Goal: Book appointment/travel/reservation

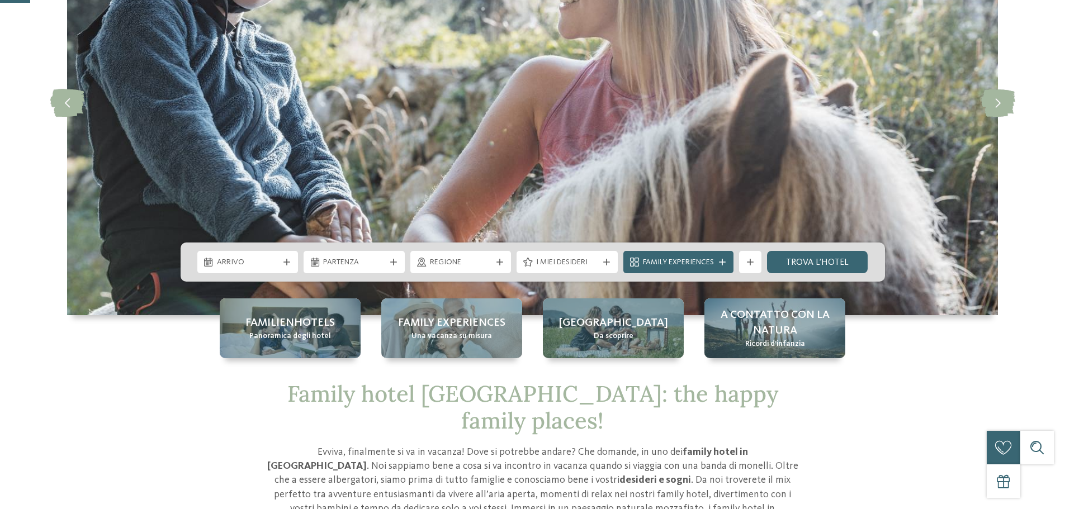
scroll to position [168, 0]
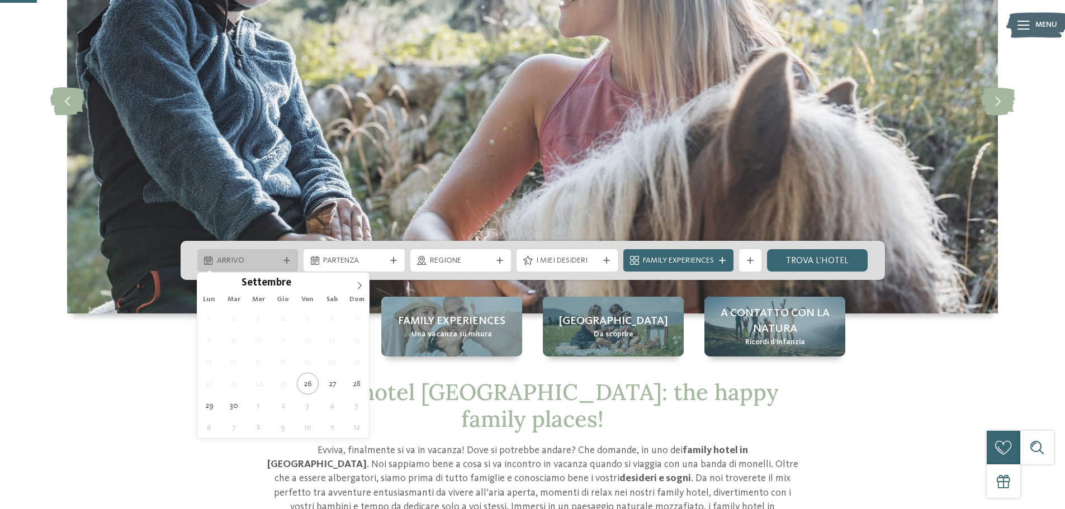
click at [286, 262] on icon at bounding box center [286, 260] width 7 height 7
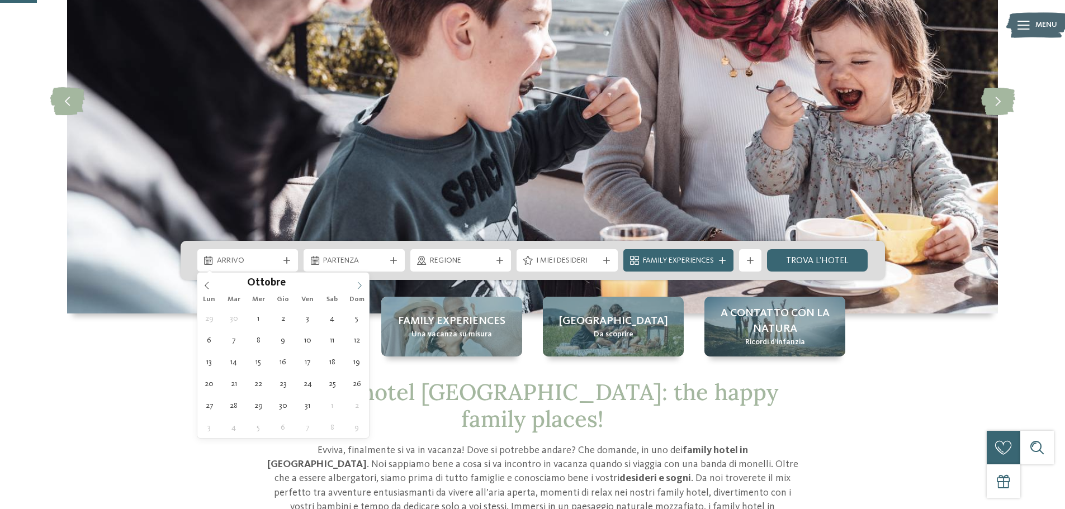
click at [354, 287] on span at bounding box center [359, 282] width 19 height 19
type input "****"
click at [355, 287] on span at bounding box center [359, 282] width 19 height 19
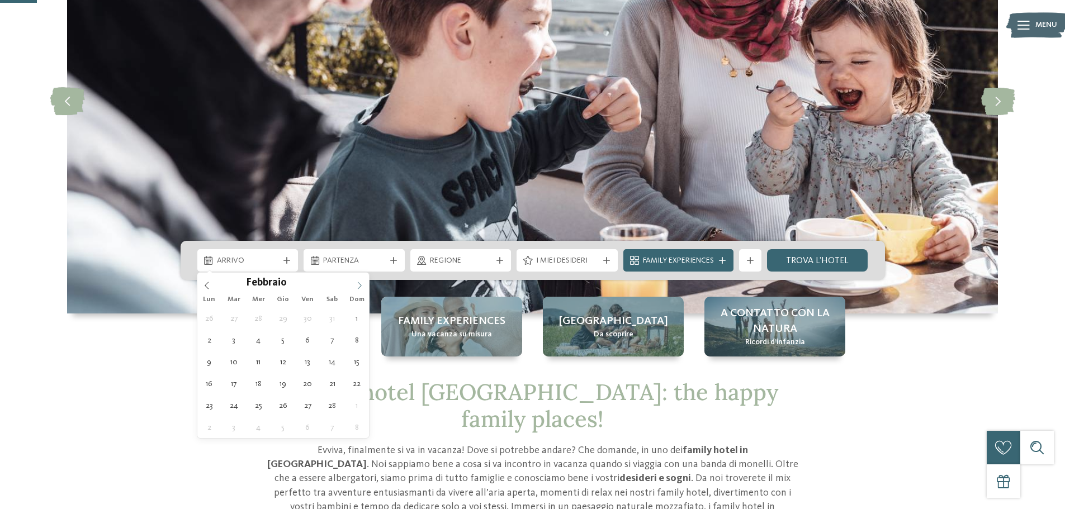
click at [355, 287] on span at bounding box center [359, 282] width 19 height 19
type div "[DATE]"
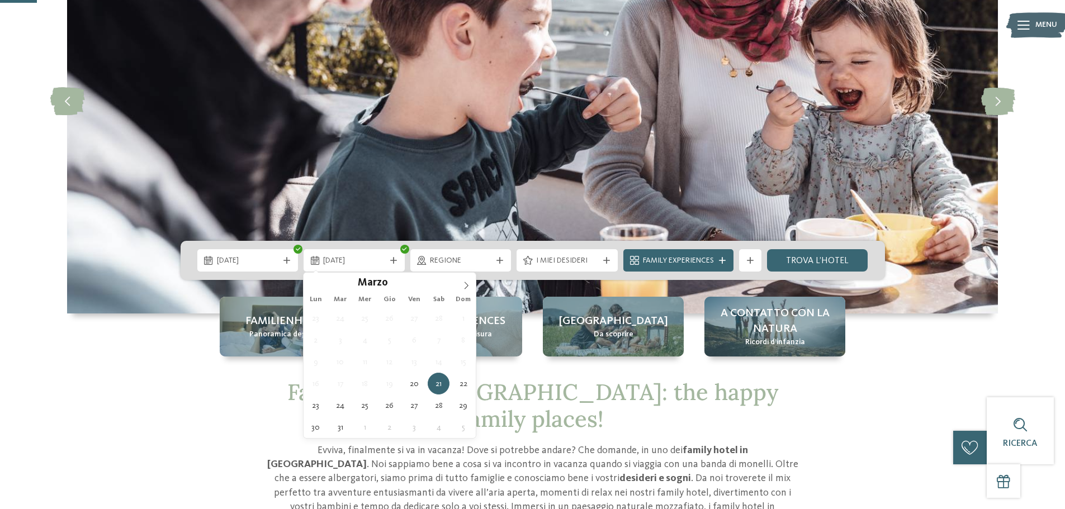
type input "****"
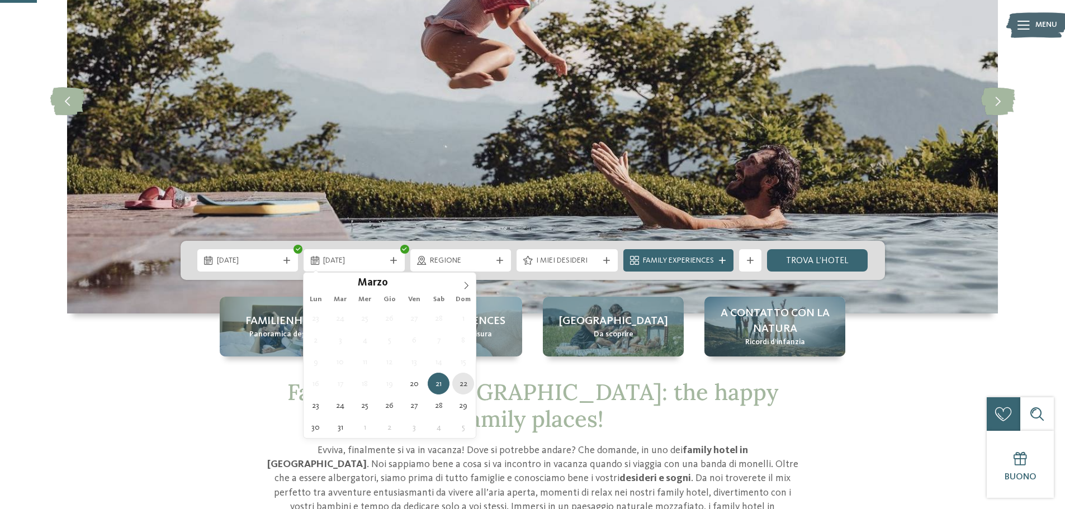
type div "[DATE]"
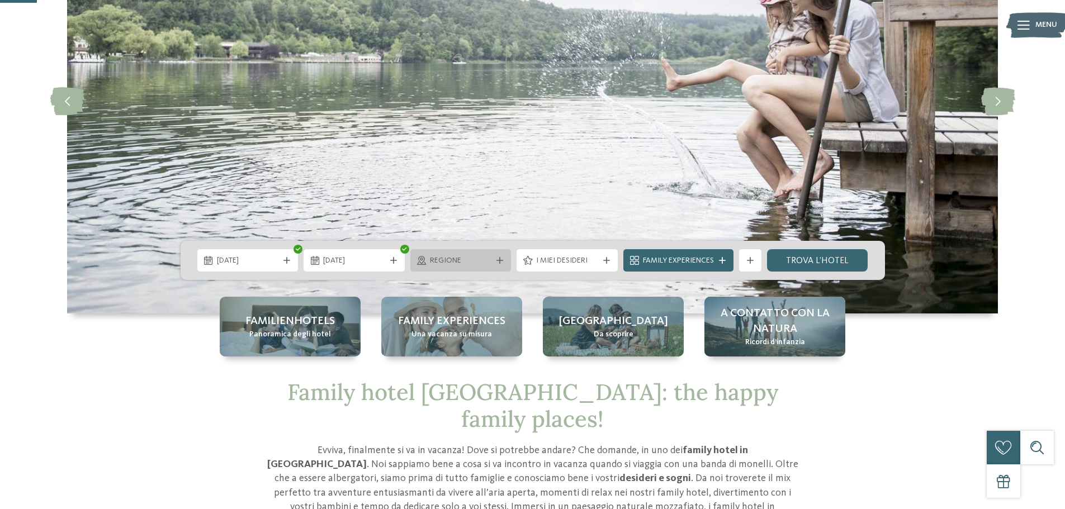
click at [503, 257] on div "Regione" at bounding box center [460, 260] width 101 height 22
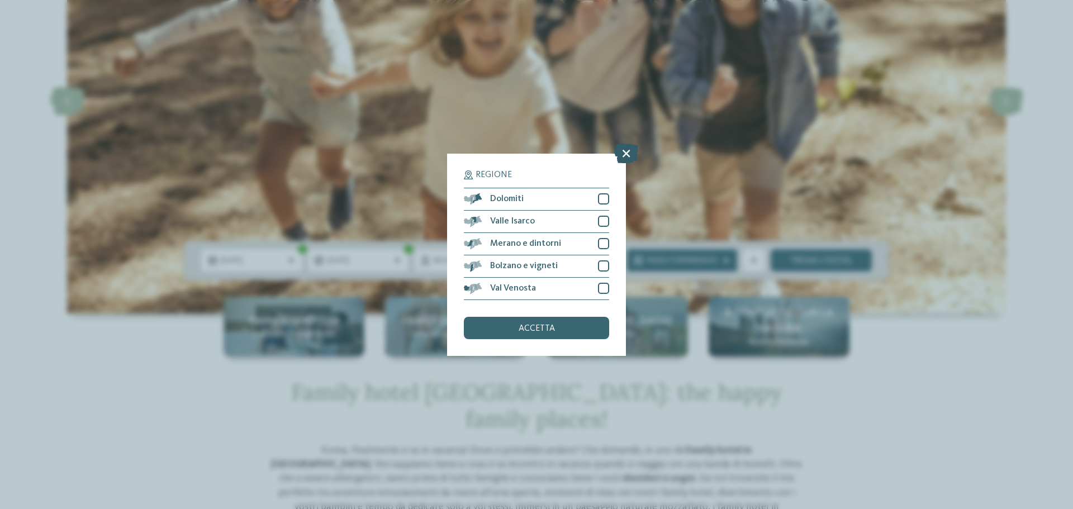
click at [615, 158] on icon at bounding box center [626, 153] width 24 height 20
